Goal: Task Accomplishment & Management: Use online tool/utility

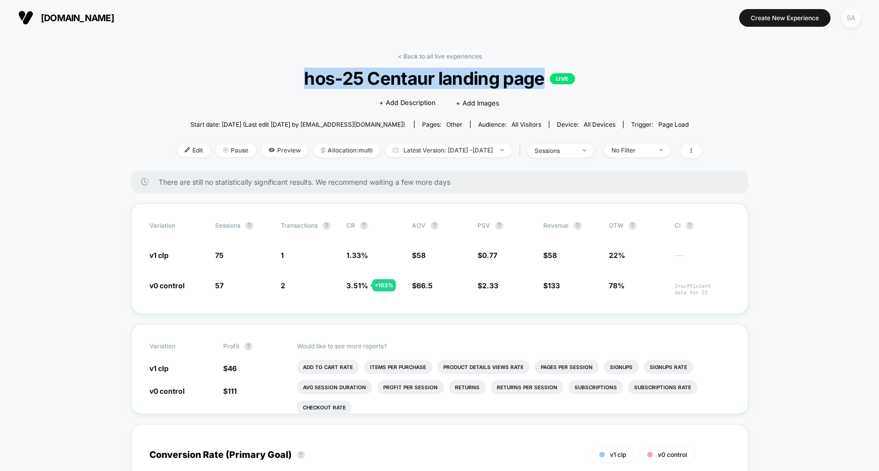
click at [853, 16] on div "SA" at bounding box center [851, 18] width 20 height 20
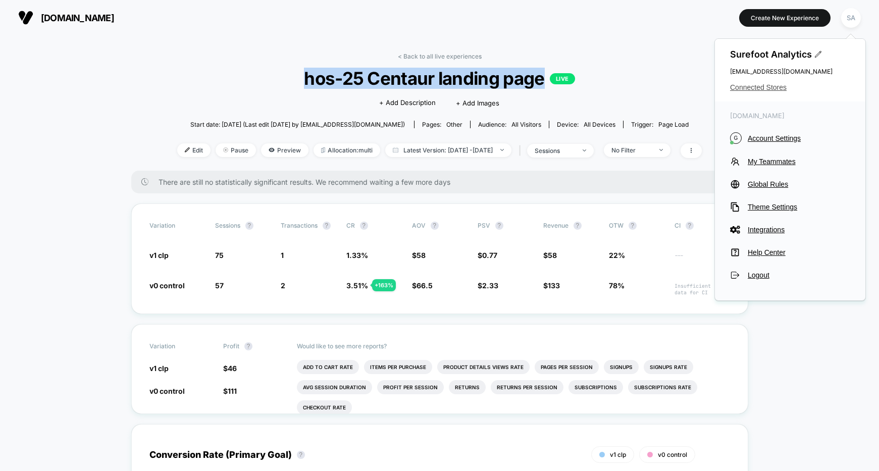
click at [770, 87] on span "Connected Stores" at bounding box center [790, 87] width 120 height 8
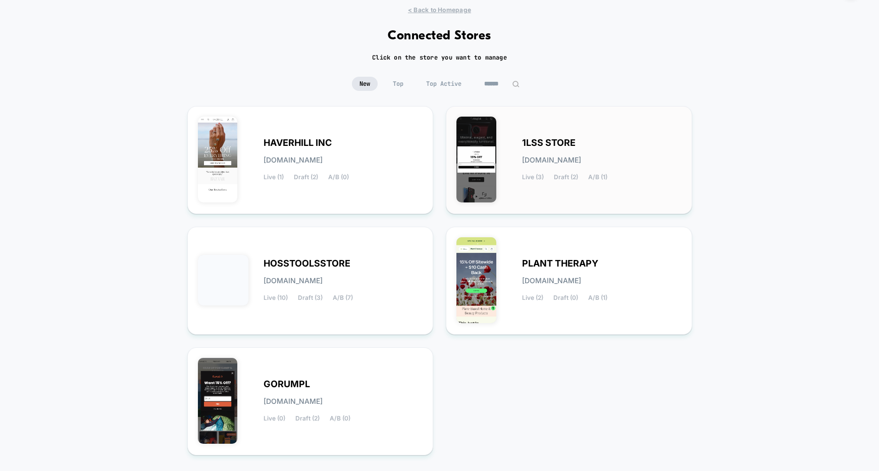
scroll to position [50, 0]
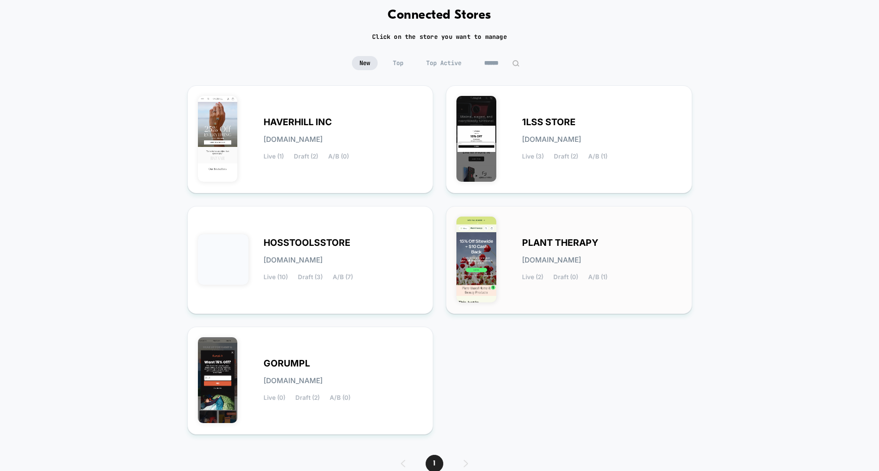
click at [632, 208] on div "PLANT THERAPY [DOMAIN_NAME] Live (2) Draft (0) A/B (1)" at bounding box center [569, 260] width 246 height 108
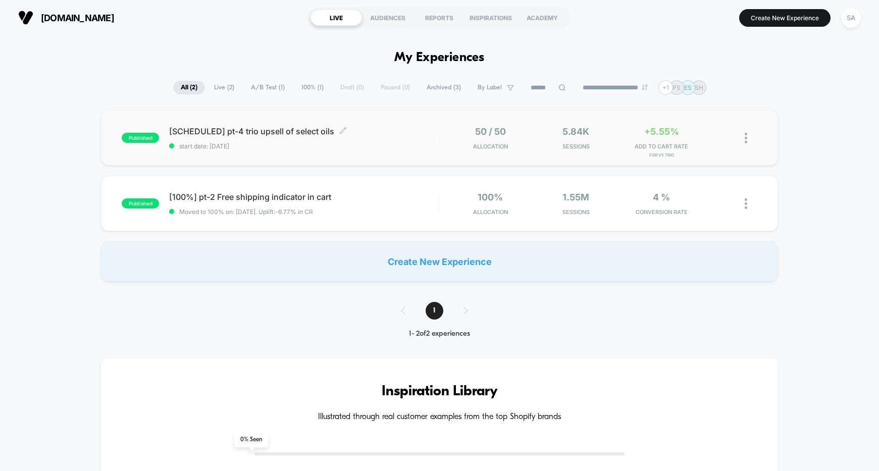
click at [266, 128] on span "[SCHEDULED] pt-4 trio upsell of select oils Click to edit experience details" at bounding box center [304, 131] width 270 height 10
